Goal: Task Accomplishment & Management: Use online tool/utility

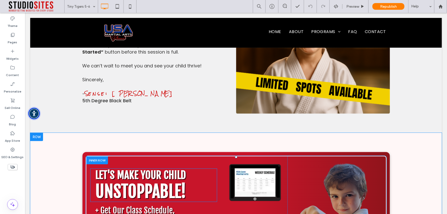
scroll to position [3764, 0]
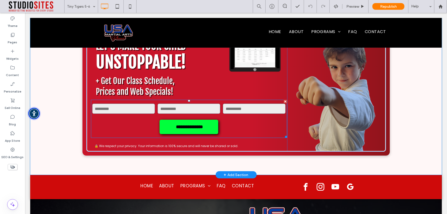
click at [235, 106] on form "**********" at bounding box center [189, 118] width 196 height 38
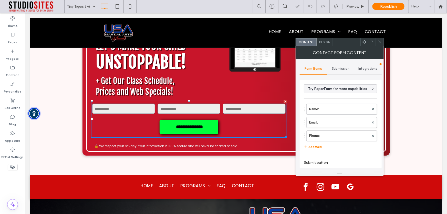
type input "**********"
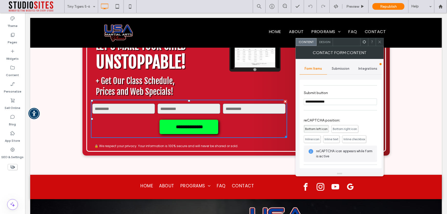
click at [324, 42] on span "Design" at bounding box center [324, 42] width 11 height 4
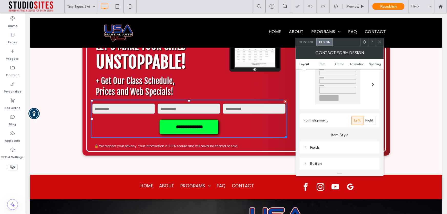
scroll to position [46, 0]
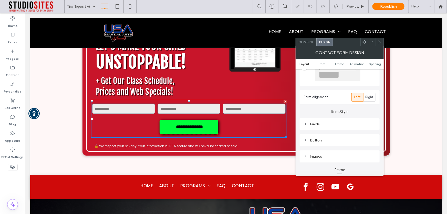
click at [319, 141] on div "Button" at bounding box center [340, 140] width 72 height 4
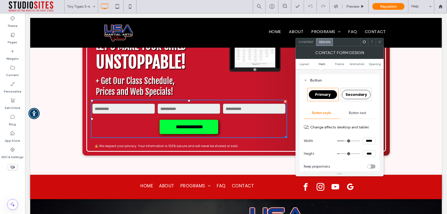
scroll to position [139, 0]
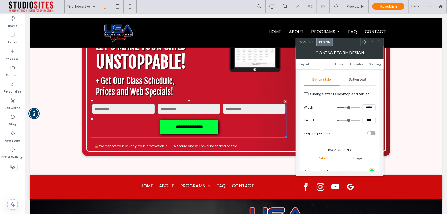
click at [366, 107] on input "*****" at bounding box center [368, 107] width 13 height 7
type input "***"
type input "*****"
drag, startPoint x: 344, startPoint y: 107, endPoint x: 367, endPoint y: 110, distance: 22.9
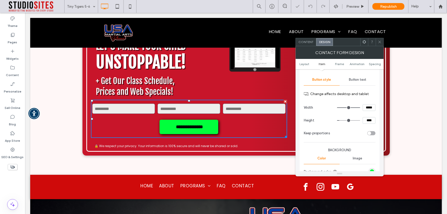
type input "***"
click at [360, 108] on input "range" at bounding box center [348, 107] width 23 height 1
click at [366, 107] on input "*****" at bounding box center [368, 107] width 13 height 7
type input "*"
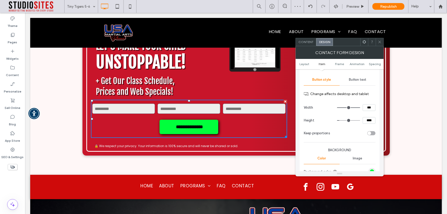
click at [360, 110] on div at bounding box center [350, 107] width 26 height 7
click at [365, 109] on input "***" at bounding box center [368, 107] width 13 height 7
type input "******"
click at [360, 111] on section "Width ******" at bounding box center [340, 107] width 72 height 13
type input "***"
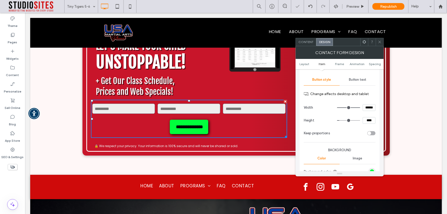
type input "*****"
click at [380, 41] on icon at bounding box center [380, 42] width 4 height 4
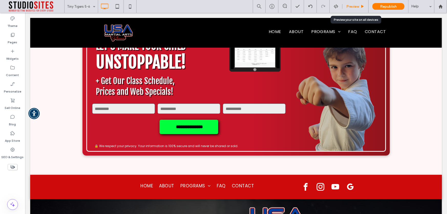
click at [353, 7] on span "Preview" at bounding box center [352, 6] width 13 height 4
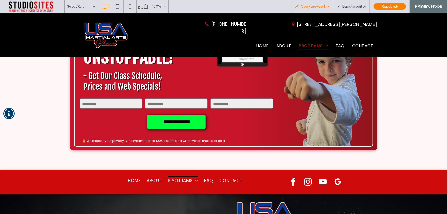
click at [313, 6] on span "Copy preview link" at bounding box center [314, 6] width 28 height 4
click at [344, 5] on span "Back to editor" at bounding box center [354, 6] width 24 height 4
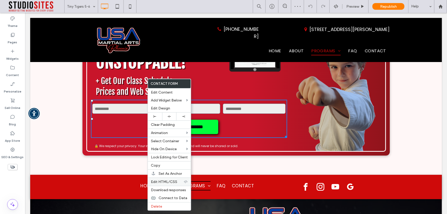
click at [173, 183] on span "Edit HTML/CSS" at bounding box center [164, 181] width 26 height 4
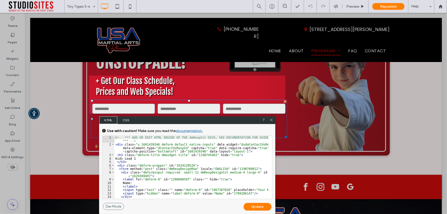
click at [122, 117] on span "CSS" at bounding box center [126, 120] width 18 height 8
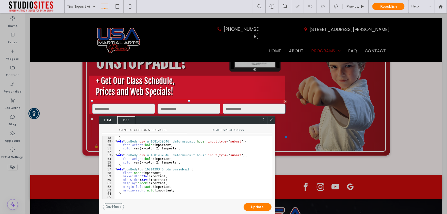
scroll to position [164, 0]
click at [123, 192] on div "border-color : rgba ( 255 , 0 , 0 , 1 ) !important; } * #dm * .dmBody div .u_16…" at bounding box center [191, 168] width 154 height 70
click at [141, 177] on div "border-color : rgba ( 255 , 0 , 0 , 1 ) !important; } * #dm * .dmBody div .u_16…" at bounding box center [191, 168] width 154 height 70
click at [141, 175] on div "border-color : rgba ( 255 , 0 , 0 , 1 ) !important; } * #dm * .dmBody div .u_16…" at bounding box center [191, 168] width 154 height 70
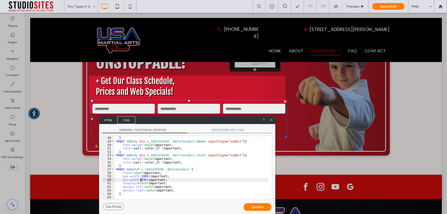
click at [140, 179] on div "border-color : rgba ( 255 , 0 , 0 , 1 ) !important; } * #dm * .dmBody div .u_16…" at bounding box center [191, 168] width 154 height 70
click at [179, 179] on div "border-color : rgba ( 255 , 0 , 0 , 1 ) !important; } * #dm * .dmBody div .u_16…" at bounding box center [191, 168] width 154 height 70
click at [255, 207] on div "Update" at bounding box center [257, 207] width 28 height 8
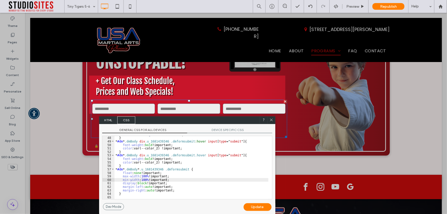
click at [129, 192] on div "border-color : rgba ( 255 , 0 , 0 , 1 ) !important; } * #dm * .dmBody div .u_16…" at bounding box center [191, 168] width 154 height 70
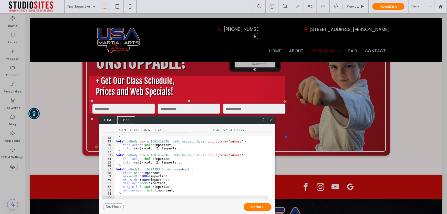
type textarea "**"
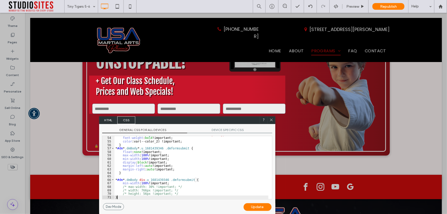
scroll to position [171, 0]
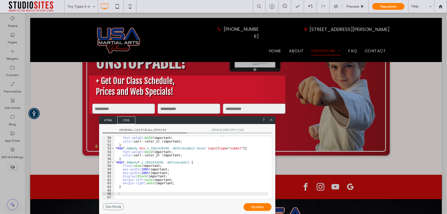
click at [258, 208] on div "Update" at bounding box center [257, 207] width 28 height 8
click at [256, 208] on div "Update" at bounding box center [257, 207] width 28 height 8
click at [256, 207] on div "Update" at bounding box center [257, 207] width 28 height 8
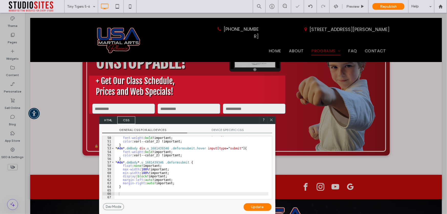
click at [247, 209] on div "Update" at bounding box center [257, 207] width 28 height 8
click at [106, 121] on span "HTML" at bounding box center [108, 120] width 18 height 8
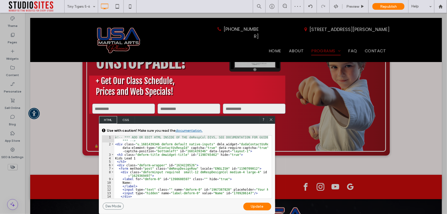
click at [121, 121] on span "CSS" at bounding box center [126, 120] width 18 height 8
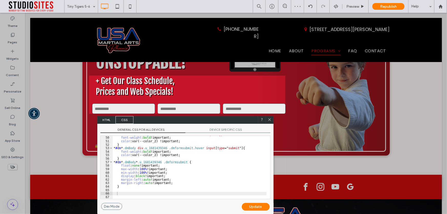
click at [259, 210] on div "Update" at bounding box center [256, 207] width 28 height 8
click at [267, 120] on icon at bounding box center [269, 119] width 4 height 4
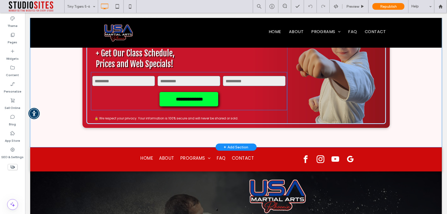
scroll to position [3749, 0]
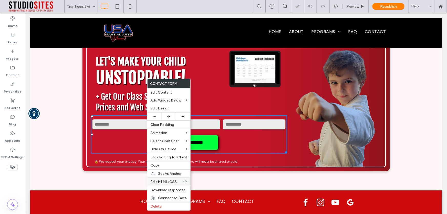
click at [174, 185] on div "Edit HTML/CSS" at bounding box center [168, 181] width 43 height 8
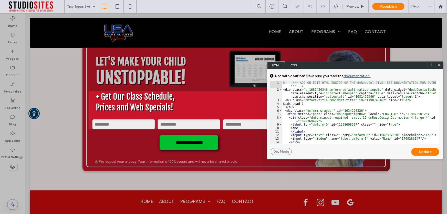
click at [295, 63] on span "CSS" at bounding box center [294, 65] width 18 height 8
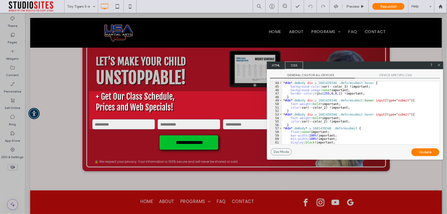
scroll to position [164, 0]
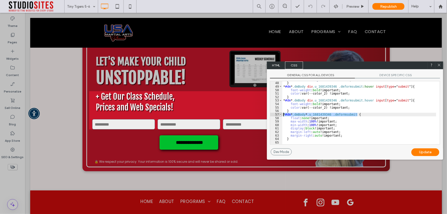
drag, startPoint x: 359, startPoint y: 114, endPoint x: 279, endPoint y: 113, distance: 80.4
click at [279, 113] on div "** 47 48 49 50 51 52 53 54 55 56 57 58 59 60 61 62 63 64 65 border-color : rgba…" at bounding box center [355, 112] width 170 height 63
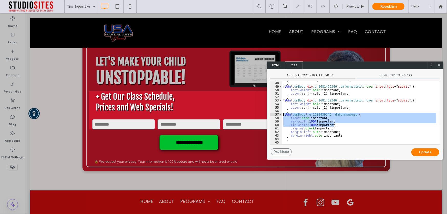
drag, startPoint x: 341, startPoint y: 125, endPoint x: 277, endPoint y: 114, distance: 64.3
click at [277, 114] on div "** 47 48 49 50 51 52 53 54 55 56 57 58 59 60 61 62 63 64 65 border-color : rgba…" at bounding box center [355, 112] width 170 height 63
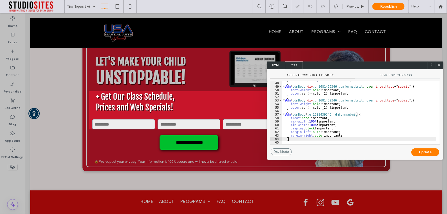
click at [292, 139] on div "border-color : rgba ( 255 , 0 , 0 , 1 ) !important; } * #dm * .dmBody div .u_16…" at bounding box center [359, 113] width 154 height 70
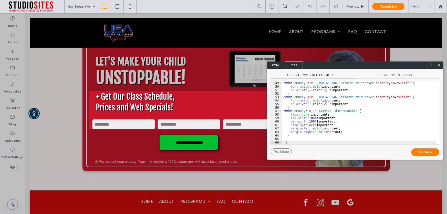
paste textarea
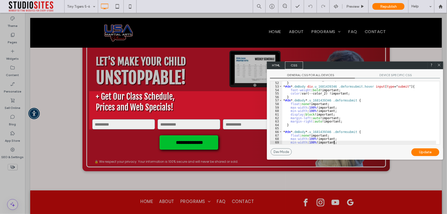
scroll to position [178, 0]
click at [357, 131] on div "color :var(--color_2) !important; } * #dm * .dmBody div .u_1681439346 .dmformsu…" at bounding box center [359, 113] width 154 height 70
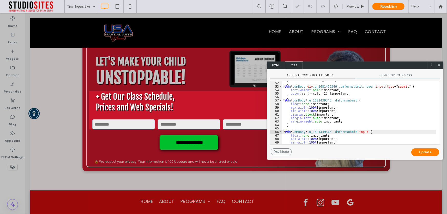
scroll to position [181, 0]
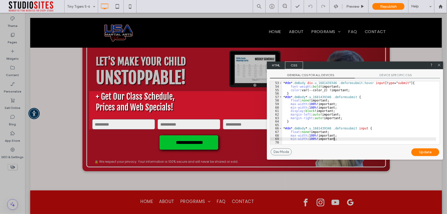
click at [339, 140] on div "} * #dm * .dmBody div .u_1681439346 .dmformsubmit.hover input [ type =" submit …" at bounding box center [359, 113] width 154 height 70
drag, startPoint x: 303, startPoint y: 131, endPoint x: 328, endPoint y: 132, distance: 25.1
click at [328, 132] on div "} * #dm * .dmBody div .u_1681439346 .dmformsubmit.hover input [ type =" submit …" at bounding box center [359, 113] width 154 height 70
click at [425, 154] on div "Update" at bounding box center [425, 152] width 28 height 8
click at [422, 152] on div "Update" at bounding box center [425, 152] width 28 height 8
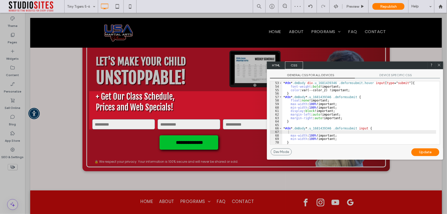
click at [422, 152] on div "Update" at bounding box center [425, 152] width 28 height 8
click at [421, 152] on div "Update" at bounding box center [425, 152] width 28 height 8
click at [368, 130] on div "} * #dm * .dmBody div .u_1681439346 .dmformsubmit.hover input [ type =" submit …" at bounding box center [359, 113] width 154 height 70
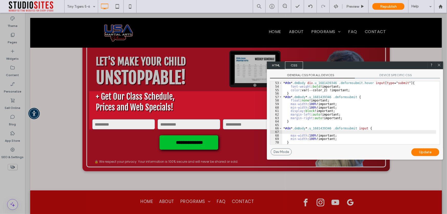
click at [368, 128] on div "} * #dm * .dmBody div .u_1681439346 .dmformsubmit.hover input [ type =" submit …" at bounding box center [359, 113] width 154 height 70
click at [423, 153] on div "Update" at bounding box center [425, 152] width 28 height 8
click at [422, 153] on div "Update" at bounding box center [425, 152] width 28 height 8
click at [422, 152] on div "Update" at bounding box center [425, 152] width 28 height 8
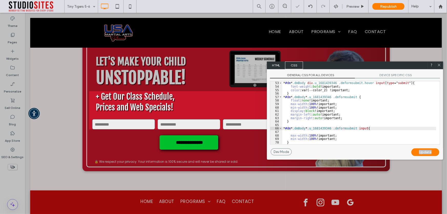
click at [422, 152] on div "Update" at bounding box center [425, 152] width 28 height 8
drag, startPoint x: 286, startPoint y: 127, endPoint x: 278, endPoint y: 127, distance: 7.7
click at [278, 127] on div "** 52 53 54 55 56 57 58 59 60 61 62 63 64 65 66 67 68 69 70 71 } * #dm * .dmBod…" at bounding box center [355, 112] width 170 height 63
type textarea "**"
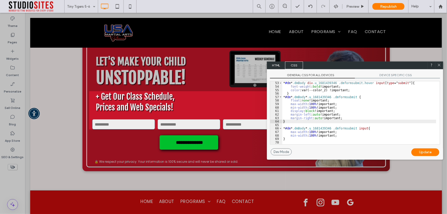
click at [423, 153] on div "Update" at bounding box center [425, 152] width 28 height 8
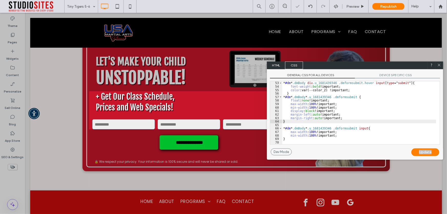
click at [416, 151] on div "Update" at bounding box center [425, 152] width 28 height 8
click at [413, 151] on div "Update" at bounding box center [425, 152] width 28 height 8
click at [437, 66] on icon at bounding box center [439, 65] width 4 height 4
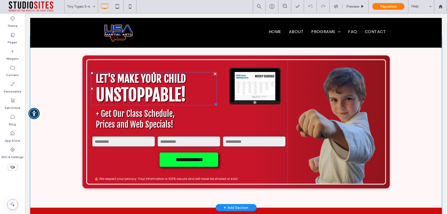
scroll to position [3746, 0]
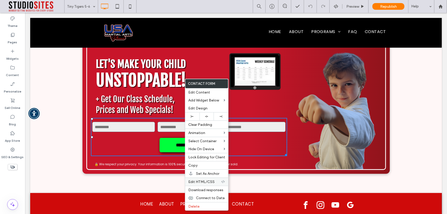
click at [211, 180] on span "Edit HTML/CSS" at bounding box center [201, 181] width 26 height 4
click at [210, 181] on span "Edit HTML/CSS" at bounding box center [201, 181] width 26 height 4
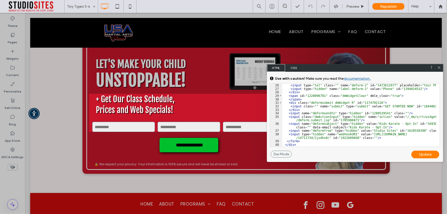
scroll to position [112, 0]
click at [348, 103] on div "</ label > < input type = "tel" class = "" name = "dmform-2" id = "1473612977" …" at bounding box center [359, 116] width 154 height 73
type textarea "**"
click at [349, 103] on div "</ label > < input type = "tel" class = "" name = "dmform-2" id = "1473612977" …" at bounding box center [359, 116] width 154 height 73
click at [313, 106] on div "</ label > < input type = "tel" class = "" name = "dmform-2" id = "1473612977" …" at bounding box center [359, 116] width 154 height 73
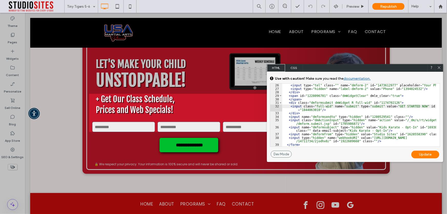
click at [429, 155] on div "Update" at bounding box center [425, 154] width 28 height 8
click at [423, 154] on div "Update" at bounding box center [425, 154] width 28 height 8
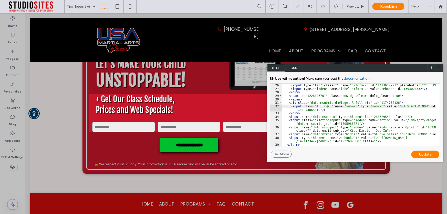
click at [423, 154] on div "Update" at bounding box center [425, 154] width 28 height 8
click at [415, 154] on div "Update" at bounding box center [425, 154] width 28 height 8
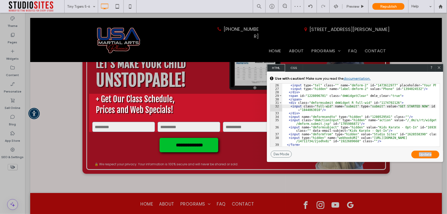
click at [415, 154] on div "Update" at bounding box center [425, 154] width 28 height 8
click at [416, 154] on div "Update" at bounding box center [425, 154] width 28 height 8
click at [438, 66] on icon at bounding box center [439, 68] width 4 height 4
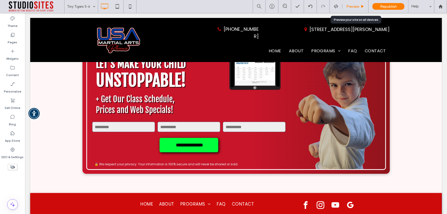
click at [349, 6] on span "Preview" at bounding box center [352, 6] width 13 height 4
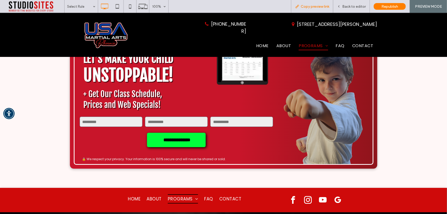
click at [315, 4] on span "Copy preview link" at bounding box center [314, 6] width 28 height 4
click at [346, 8] on span "Back to editor" at bounding box center [354, 6] width 24 height 4
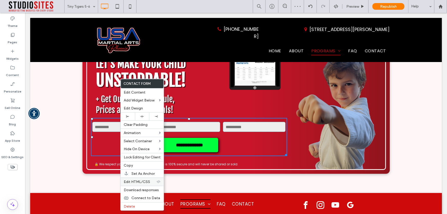
click at [136, 179] on div "Edit HTML/CSS" at bounding box center [142, 181] width 43 height 8
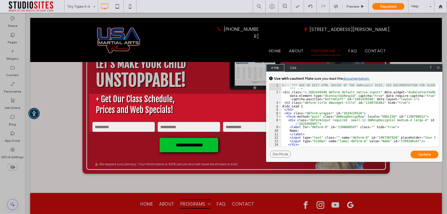
click at [295, 67] on span "CSS" at bounding box center [293, 68] width 18 height 8
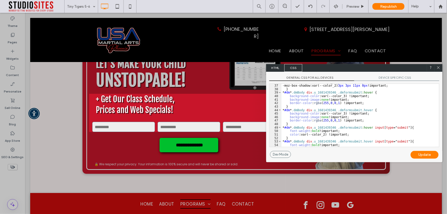
scroll to position [178, 0]
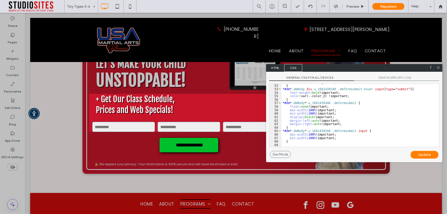
drag, startPoint x: 287, startPoint y: 143, endPoint x: 294, endPoint y: 143, distance: 6.9
click at [288, 143] on div "color :var(--color_2) !important; } * #dm * .dmBody div .u_1681439346 .dmformsu…" at bounding box center [358, 115] width 154 height 70
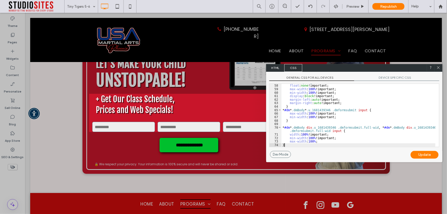
scroll to position [199, 0]
click at [419, 155] on div "Update" at bounding box center [424, 155] width 28 height 8
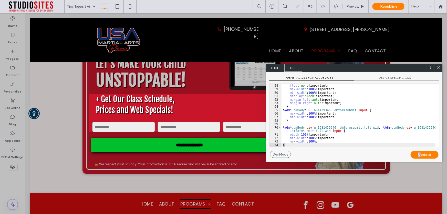
click at [437, 69] on icon at bounding box center [438, 68] width 4 height 4
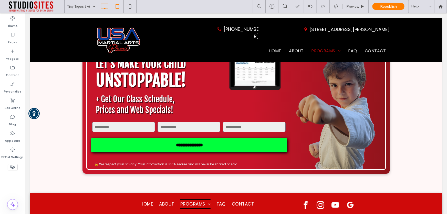
click at [116, 9] on icon at bounding box center [117, 6] width 10 height 10
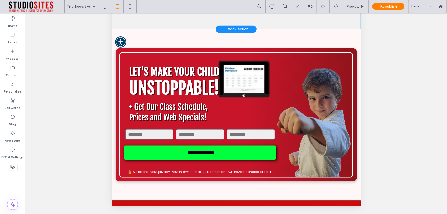
scroll to position [4126, 0]
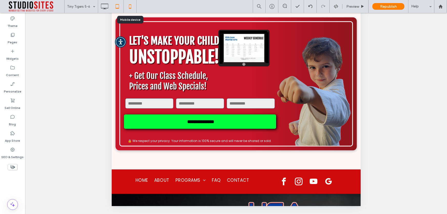
click at [130, 7] on icon at bounding box center [130, 6] width 10 height 10
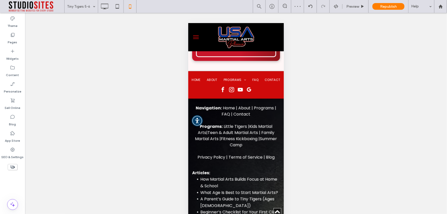
scroll to position [5066, 0]
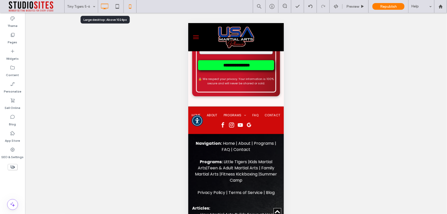
click at [100, 6] on icon at bounding box center [104, 6] width 10 height 10
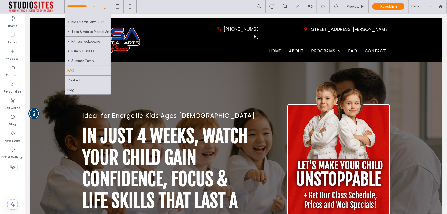
scroll to position [0, 0]
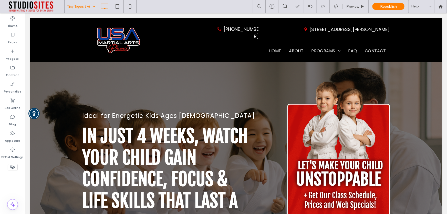
click at [92, 6] on div at bounding box center [223, 107] width 447 height 214
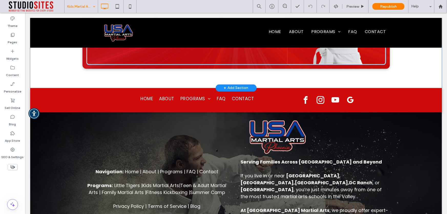
scroll to position [3472, 0]
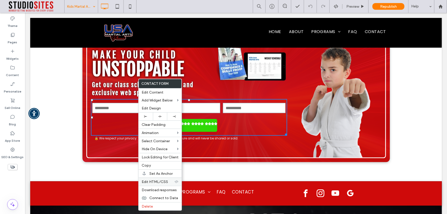
click at [157, 181] on span "Edit HTML/CSS" at bounding box center [155, 181] width 26 height 4
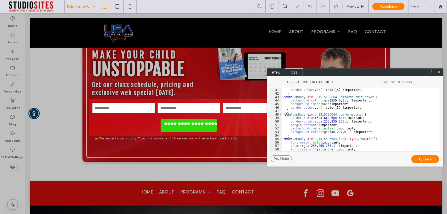
scroll to position [146, 0]
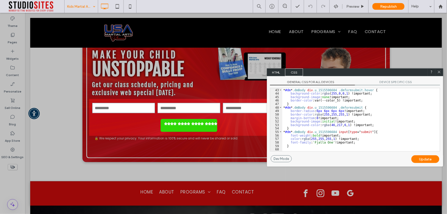
click at [296, 146] on div "} * #dm * .dmBody div .u_1515596684 .dmformsubmit.hover { background-color : rg…" at bounding box center [359, 120] width 154 height 70
type textarea "**"
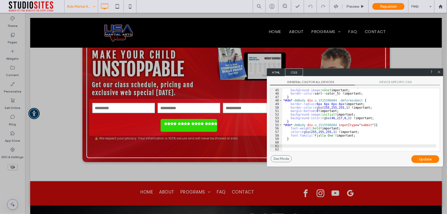
scroll to position [167, 0]
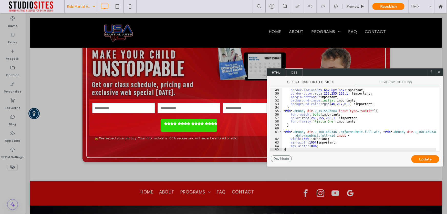
click at [325, 109] on div "* #dm * .dmBody div .u_1515596684 .dmformsubmit { border-radius : 6 px 6 px 6 p…" at bounding box center [359, 120] width 154 height 70
click at [322, 130] on div "* #dm * .dmBody div .u_1515596684 .dmformsubmit { border-radius : 6 px 6 px 6 p…" at bounding box center [359, 120] width 154 height 70
click at [415, 132] on div "* #dm * .dmBody div .u_1515596684 .dmformsubmit { border-radius : 6 px 6 px 6 p…" at bounding box center [359, 120] width 154 height 70
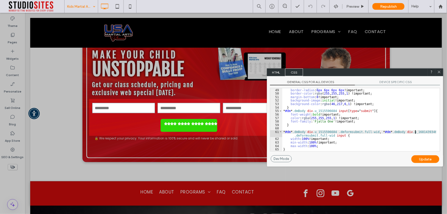
click at [415, 132] on div "* #dm * .dmBody div .u_1515596684 .dmformsubmit { border-radius : 6 px 6 px 6 p…" at bounding box center [359, 120] width 154 height 70
drag, startPoint x: 316, startPoint y: 135, endPoint x: 330, endPoint y: 136, distance: 13.3
click at [330, 136] on div "* #dm * .dmBody div .u_1515596684 .dmformsubmit { border-radius : 6 px 6 px 6 p…" at bounding box center [359, 120] width 154 height 70
click at [274, 73] on span "HTML" at bounding box center [276, 72] width 18 height 8
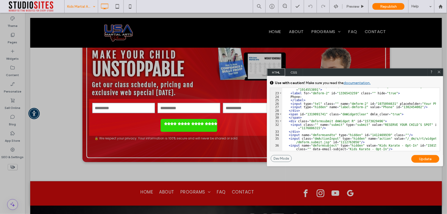
scroll to position [98, 0]
click at [347, 120] on div "< div class = "dmforminput required small-12 dmRespDesignCol medium-4 large-4" …" at bounding box center [359, 120] width 154 height 73
type textarea "**"
click at [313, 123] on div "< div class = "dmforminput required small-12 dmRespDesignCol medium-4 large-4" …" at bounding box center [359, 120] width 154 height 73
click at [422, 157] on div "Update" at bounding box center [425, 159] width 28 height 8
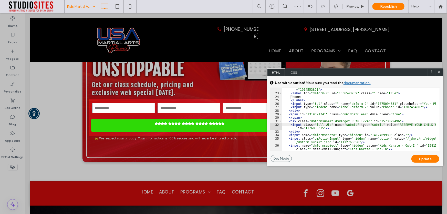
click at [422, 159] on div "Update" at bounding box center [425, 159] width 28 height 8
drag, startPoint x: 438, startPoint y: 73, endPoint x: 412, endPoint y: 65, distance: 27.0
click at [437, 72] on icon at bounding box center [439, 72] width 4 height 4
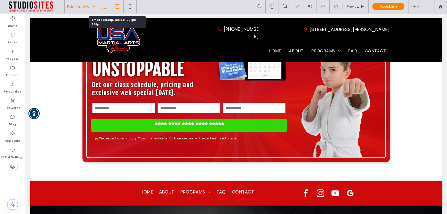
click at [115, 6] on icon at bounding box center [117, 6] width 10 height 10
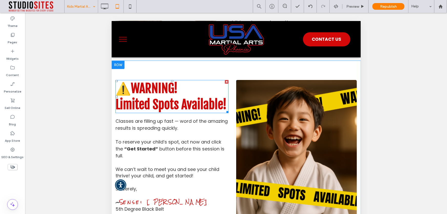
scroll to position [3658, 0]
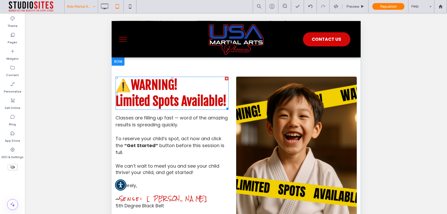
click at [175, 98] on h2 "Limited Spots Available!" at bounding box center [171, 101] width 113 height 16
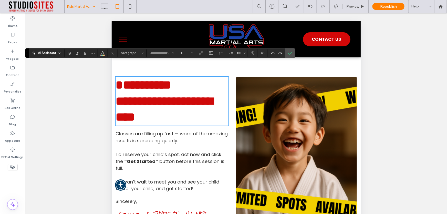
type input "**********"
type input "**"
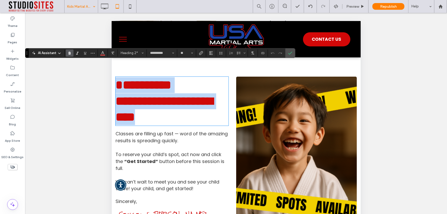
click at [189, 77] on h2 "**********" at bounding box center [171, 85] width 113 height 16
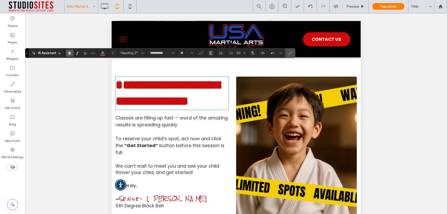
click at [194, 82] on h2 "**********" at bounding box center [171, 93] width 113 height 32
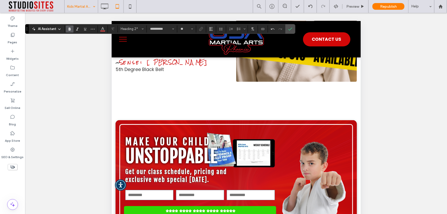
scroll to position [3798, 0]
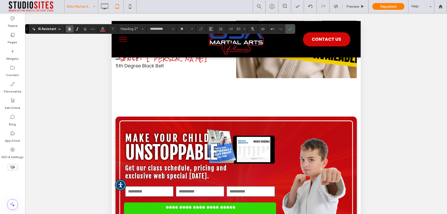
click at [223, 81] on div "**********" at bounding box center [235, 7] width 249 height 180
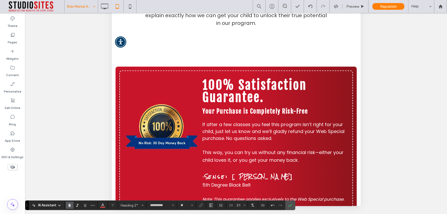
scroll to position [2981, 0]
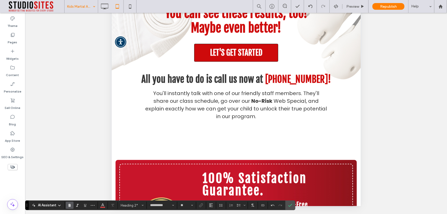
click at [143, 120] on div "You can see these results, too! Maybe even better! LET'S GET STARTED All you ha…" at bounding box center [235, 63] width 249 height 157
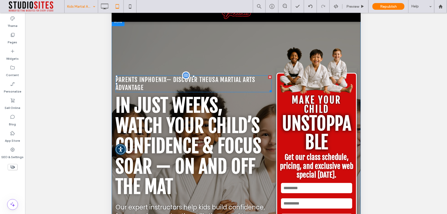
scroll to position [26, 0]
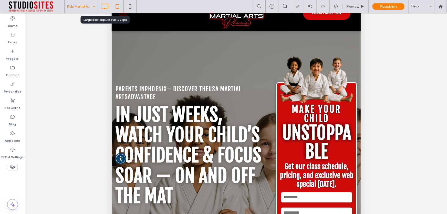
click at [105, 5] on icon at bounding box center [104, 6] width 10 height 10
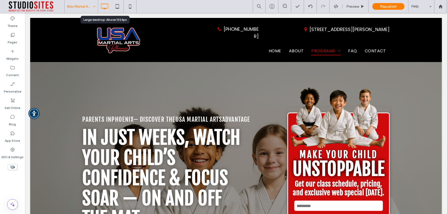
scroll to position [0, 0]
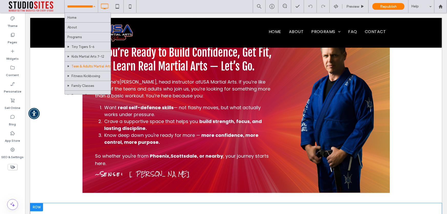
scroll to position [372, 0]
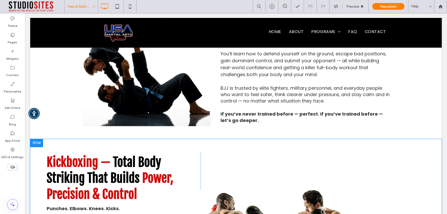
scroll to position [1698, 0]
